Goal: Information Seeking & Learning: Learn about a topic

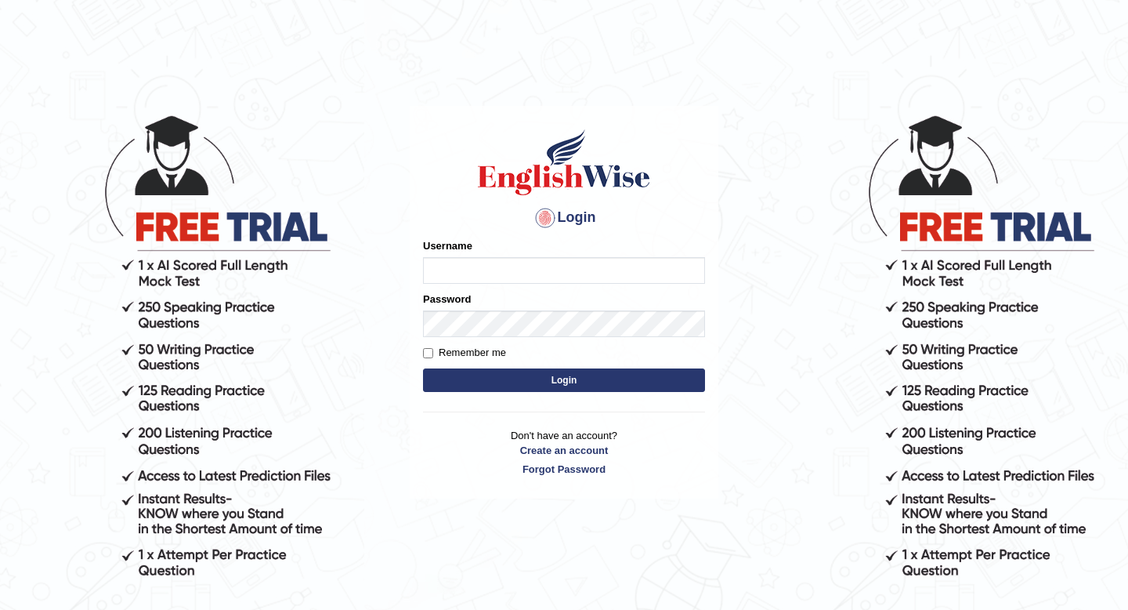
type input "pem2025"
click at [488, 381] on button "Login" at bounding box center [564, 380] width 282 height 24
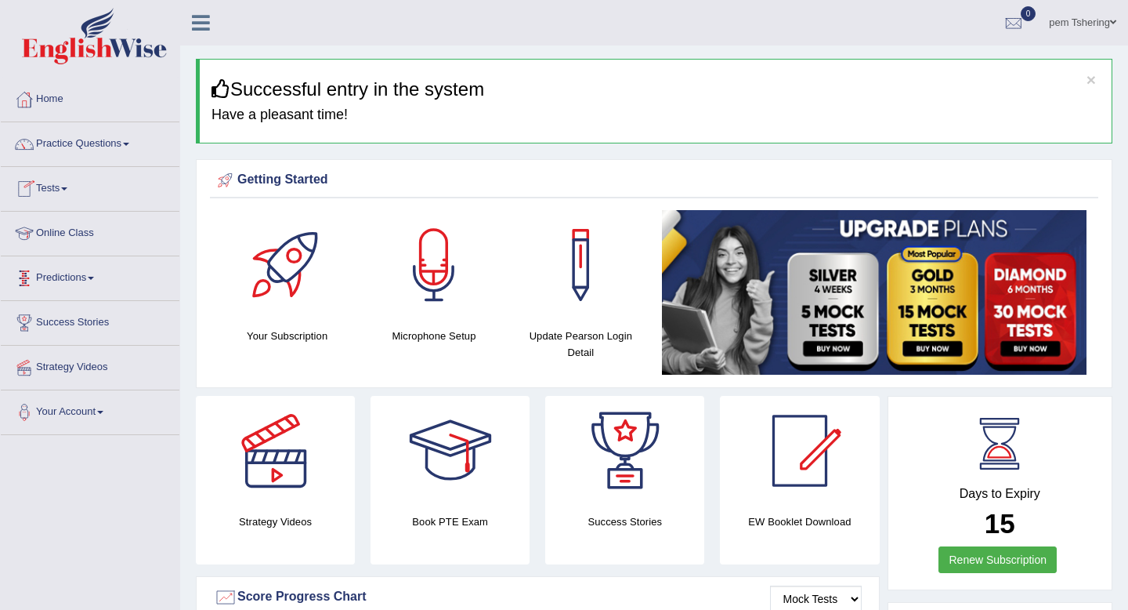
click at [80, 234] on link "Online Class" at bounding box center [90, 231] width 179 height 39
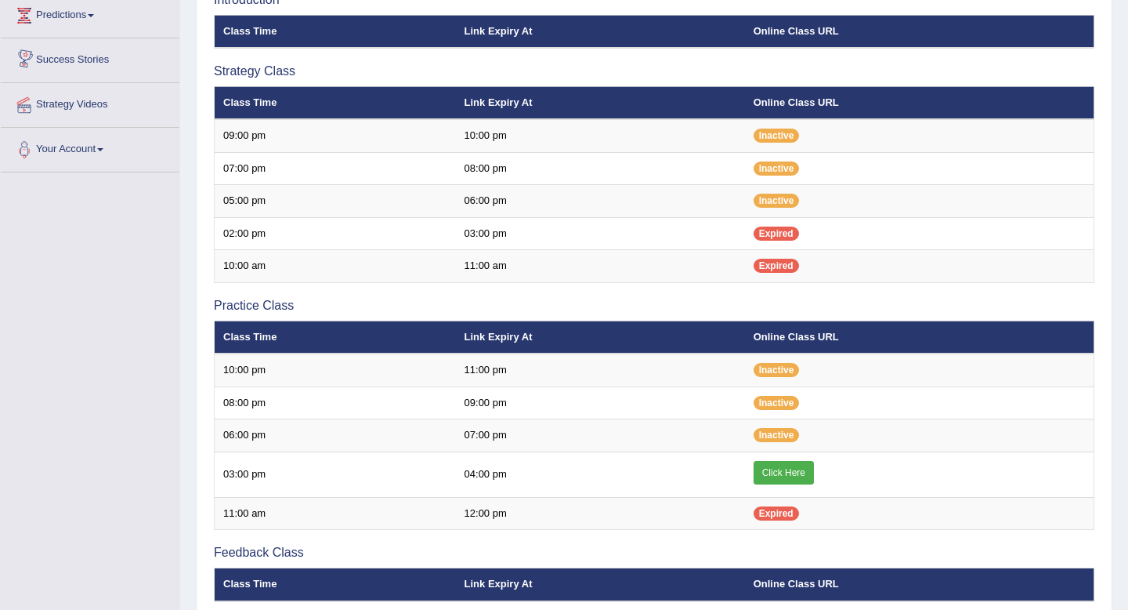
scroll to position [265, 0]
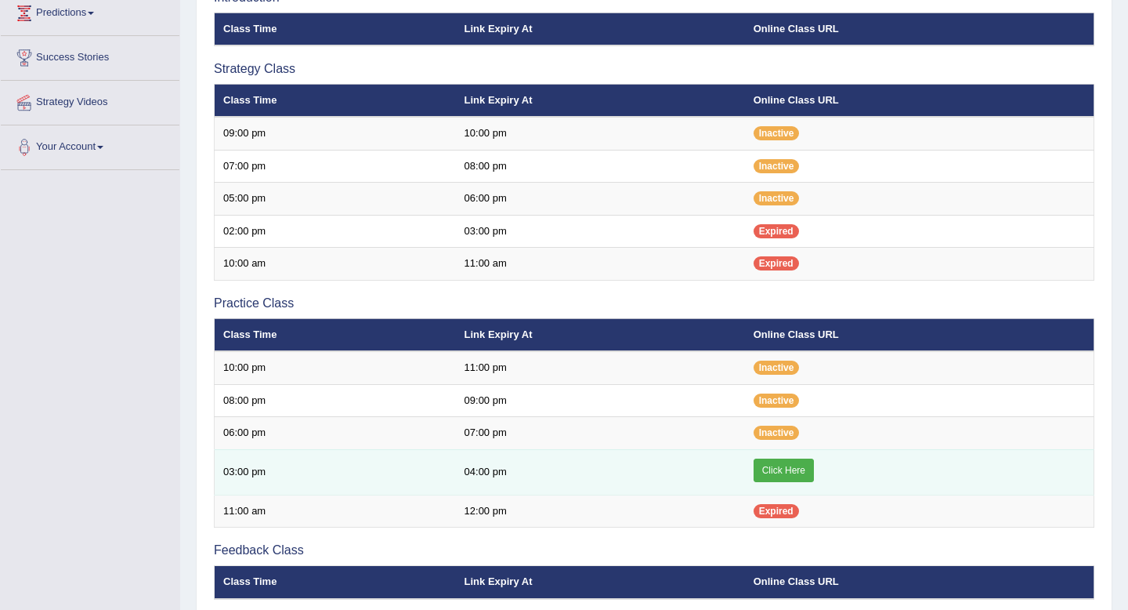
click at [780, 469] on link "Click Here" at bounding box center [784, 470] width 60 height 24
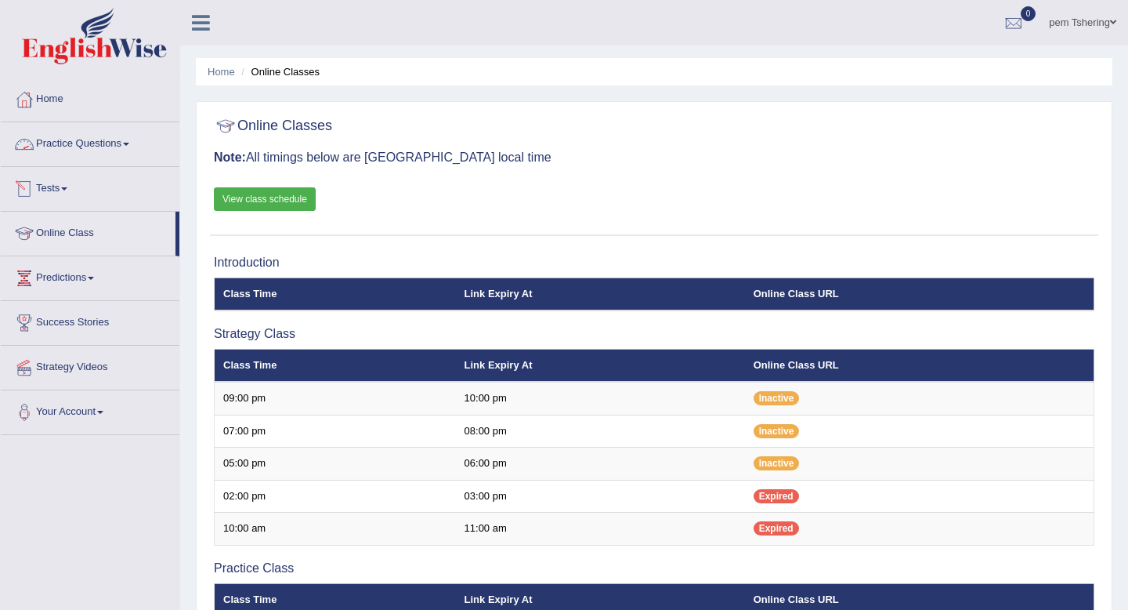
click at [120, 142] on link "Practice Questions" at bounding box center [90, 141] width 179 height 39
